Goal: Task Accomplishment & Management: Manage account settings

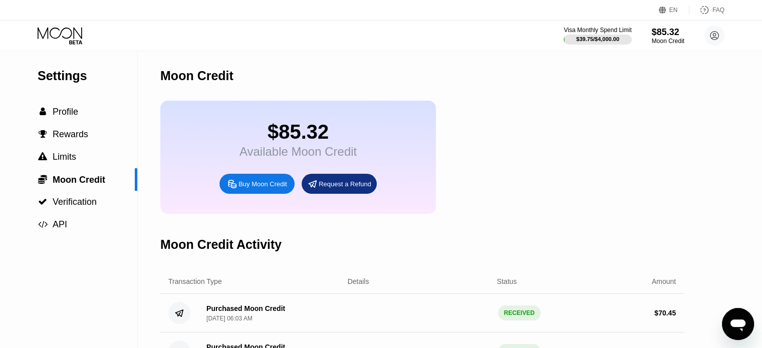
click at [72, 34] on icon at bounding box center [61, 36] width 47 height 18
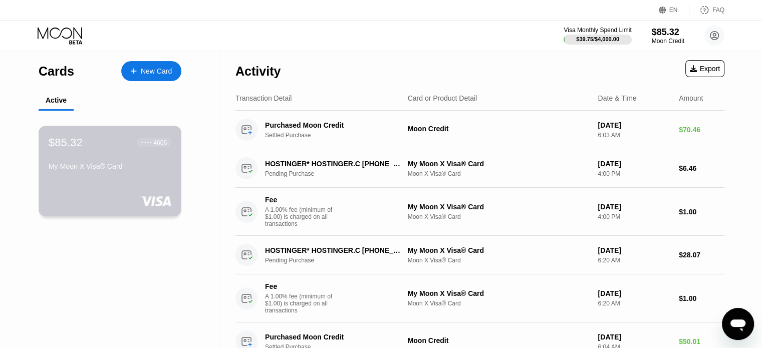
click at [83, 152] on div "$85.32 ● ● ● ● 4606 My Moon X Visa® Card" at bounding box center [110, 155] width 123 height 39
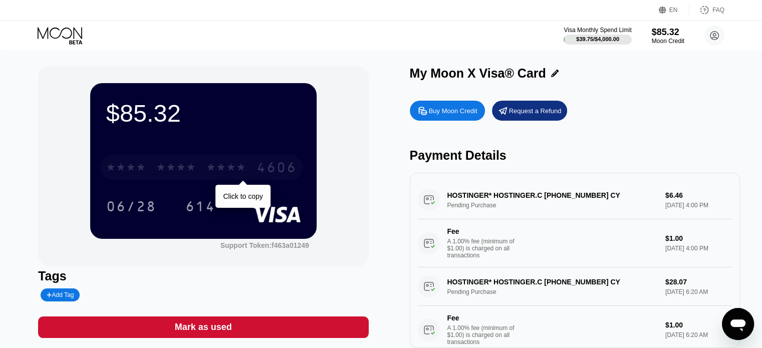
click at [218, 164] on div "* * * *" at bounding box center [226, 169] width 40 height 16
